Goal: Transaction & Acquisition: Download file/media

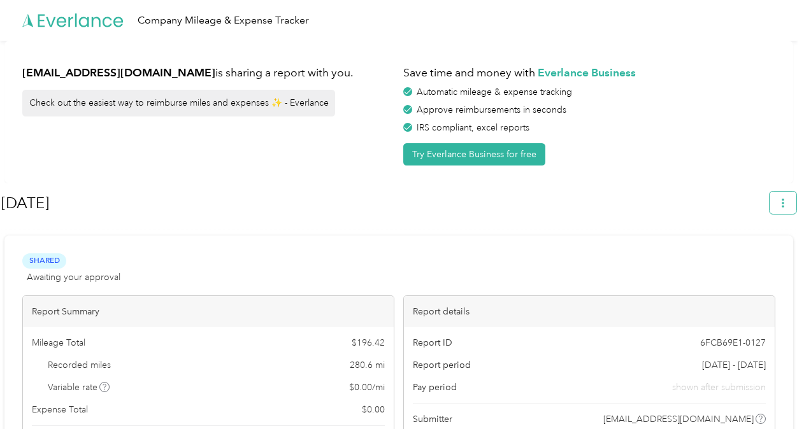
click at [784, 201] on button "button" at bounding box center [782, 203] width 27 height 22
click at [746, 256] on span "Download" at bounding box center [753, 262] width 42 height 13
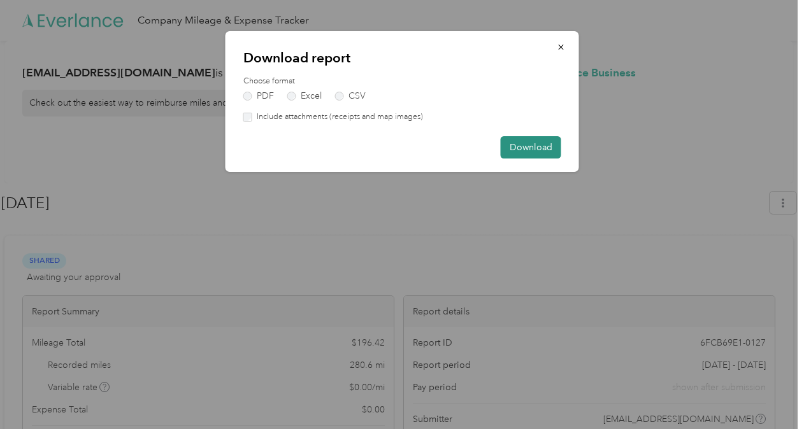
click at [520, 150] on button "Download" at bounding box center [531, 147] width 61 height 22
